Goal: Task Accomplishment & Management: Use online tool/utility

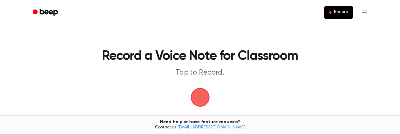
click at [201, 98] on span "button" at bounding box center [199, 97] width 17 height 17
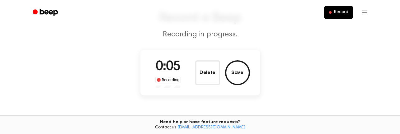
scroll to position [40, 0]
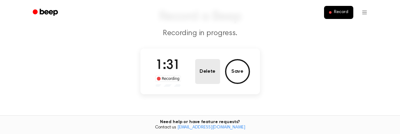
click at [207, 77] on button "Delete" at bounding box center [207, 71] width 25 height 25
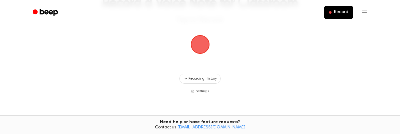
click at [200, 49] on span "button" at bounding box center [200, 44] width 22 height 22
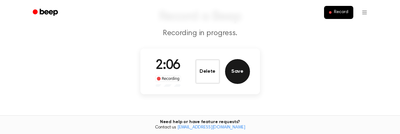
click at [240, 72] on button "Save" at bounding box center [237, 71] width 25 height 25
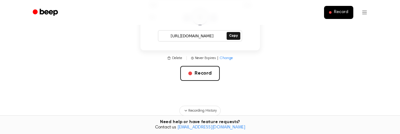
scroll to position [131, 0]
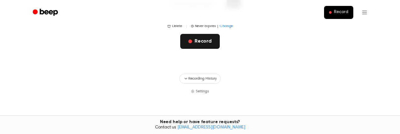
click at [202, 40] on button "Record" at bounding box center [200, 41] width 40 height 15
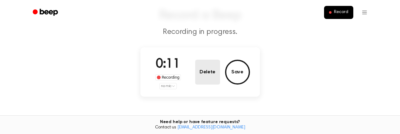
scroll to position [42, 0]
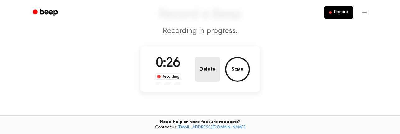
click at [209, 73] on button "Delete" at bounding box center [207, 69] width 25 height 25
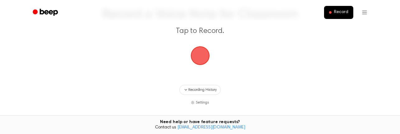
scroll to position [55, 0]
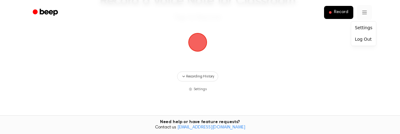
click at [364, 12] on html "Record Record a Voice Note for Classroom Tap to Record. Recording History Setti…" at bounding box center [200, 68] width 400 height 246
click at [362, 26] on div "Settings" at bounding box center [363, 28] width 22 height 10
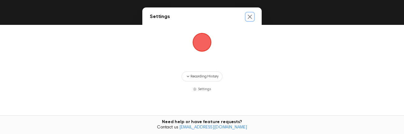
click at [249, 18] on icon "Close settings" at bounding box center [250, 17] width 4 height 4
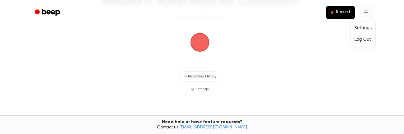
click at [362, 13] on html "Record Record a Voice Note for Classroom Tap to Record. Recording History Setti…" at bounding box center [202, 68] width 404 height 246
click at [360, 38] on div "Log Out" at bounding box center [363, 39] width 22 height 10
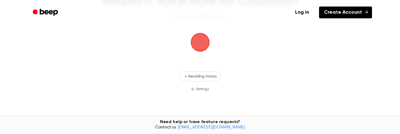
click at [367, 13] on icon at bounding box center [366, 12] width 4 height 4
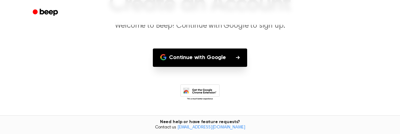
scroll to position [63, 0]
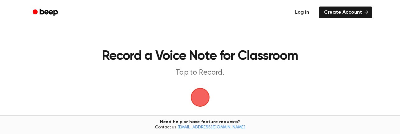
click at [305, 12] on link "Log in" at bounding box center [302, 12] width 26 height 14
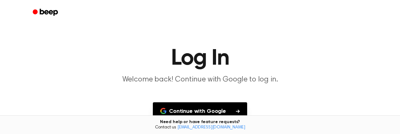
scroll to position [2, 0]
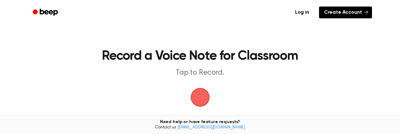
click at [346, 13] on link "Create Account" at bounding box center [345, 13] width 53 height 12
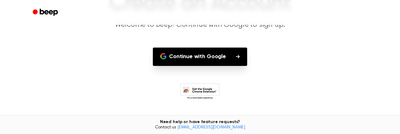
scroll to position [63, 0]
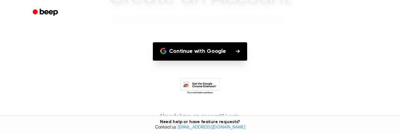
click at [229, 48] on button "Continue with Google" at bounding box center [200, 51] width 94 height 18
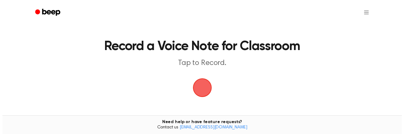
scroll to position [9, 0]
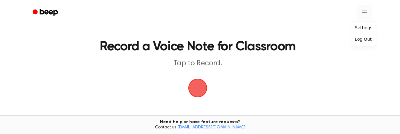
click at [365, 13] on html "Record a Voice Note for Classroom Tap to Record. Recording History Settings Tir…" at bounding box center [200, 114] width 400 height 246
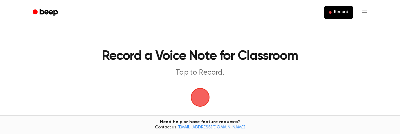
click at [46, 11] on icon "Beep" at bounding box center [46, 12] width 26 height 9
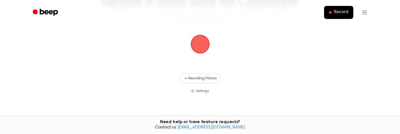
scroll to position [54, 0]
click at [193, 78] on span "Recording History" at bounding box center [202, 78] width 28 height 6
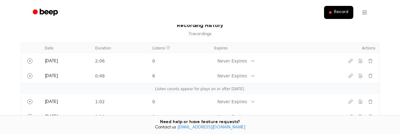
scroll to position [134, 0]
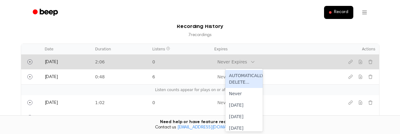
click at [239, 63] on div "Never Expires" at bounding box center [232, 62] width 30 height 7
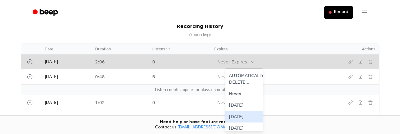
scroll to position [20, 0]
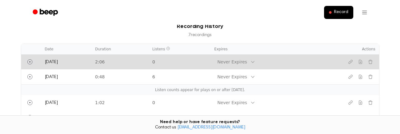
click at [324, 60] on td "Never Expires" at bounding box center [269, 61] width 119 height 15
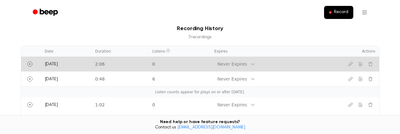
scroll to position [133, 0]
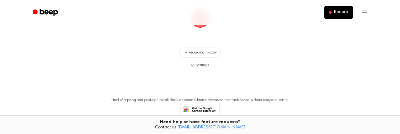
scroll to position [79, 0]
click at [209, 54] on span "Recording History" at bounding box center [202, 52] width 28 height 6
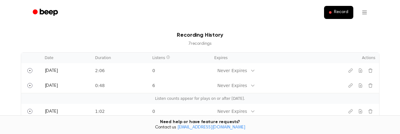
scroll to position [126, 0]
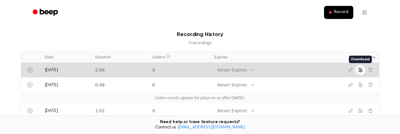
click at [358, 70] on icon "Download recording" at bounding box center [360, 70] width 5 height 5
click at [349, 70] on icon "Copy link" at bounding box center [350, 70] width 5 height 5
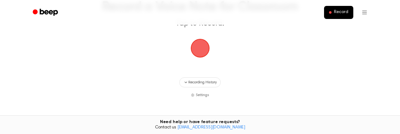
scroll to position [68, 0]
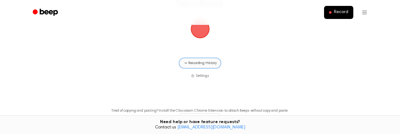
click at [209, 62] on span "Recording History" at bounding box center [202, 63] width 28 height 6
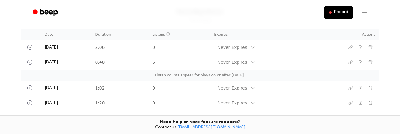
scroll to position [148, 0]
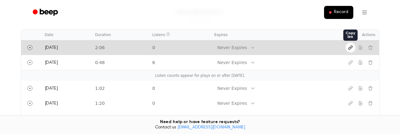
click at [349, 49] on icon "Copy link" at bounding box center [350, 47] width 5 height 5
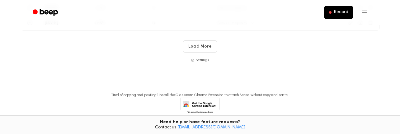
scroll to position [272, 0]
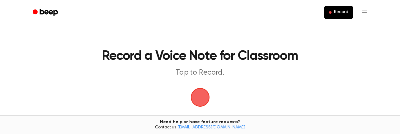
click at [198, 126] on link "[EMAIL_ADDRESS][DOMAIN_NAME]" at bounding box center [211, 127] width 68 height 4
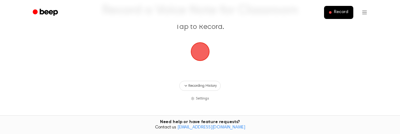
scroll to position [46, 0]
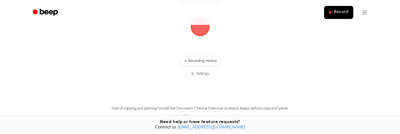
scroll to position [69, 0]
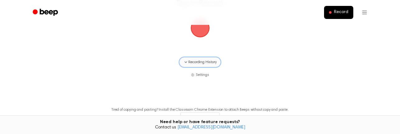
click at [211, 62] on span "Recording History" at bounding box center [202, 62] width 28 height 6
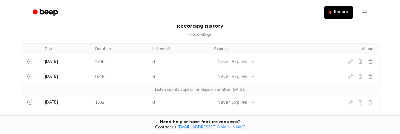
scroll to position [138, 0]
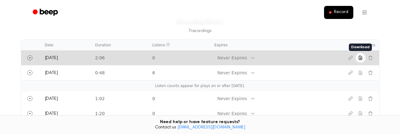
click at [359, 58] on icon "Download recording" at bounding box center [360, 57] width 5 height 5
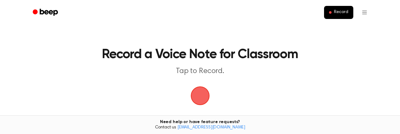
scroll to position [0, 0]
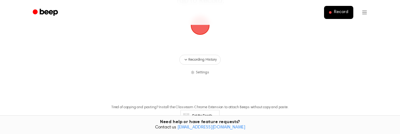
scroll to position [72, 0]
click at [212, 59] on span "Recording History" at bounding box center [202, 60] width 28 height 6
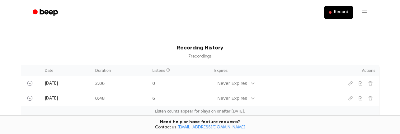
scroll to position [113, 0]
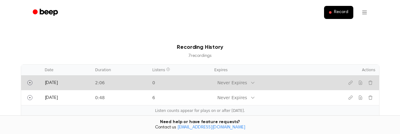
drag, startPoint x: 349, startPoint y: 80, endPoint x: 381, endPoint y: 49, distance: 44.4
click at [381, 49] on div "Recording History 7 recording s Date Duration Listens Expires Actions [DATE] 2:…" at bounding box center [199, 118] width 385 height 151
click at [351, 82] on icon "Copy link" at bounding box center [350, 82] width 5 height 5
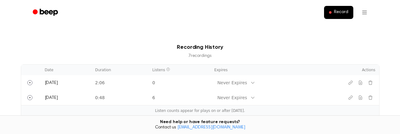
click at [219, 122] on div "Need help or have feature requests? Contact us [EMAIL_ADDRESS][DOMAIN_NAME]" at bounding box center [200, 124] width 400 height 19
